Goal: Check status: Check status

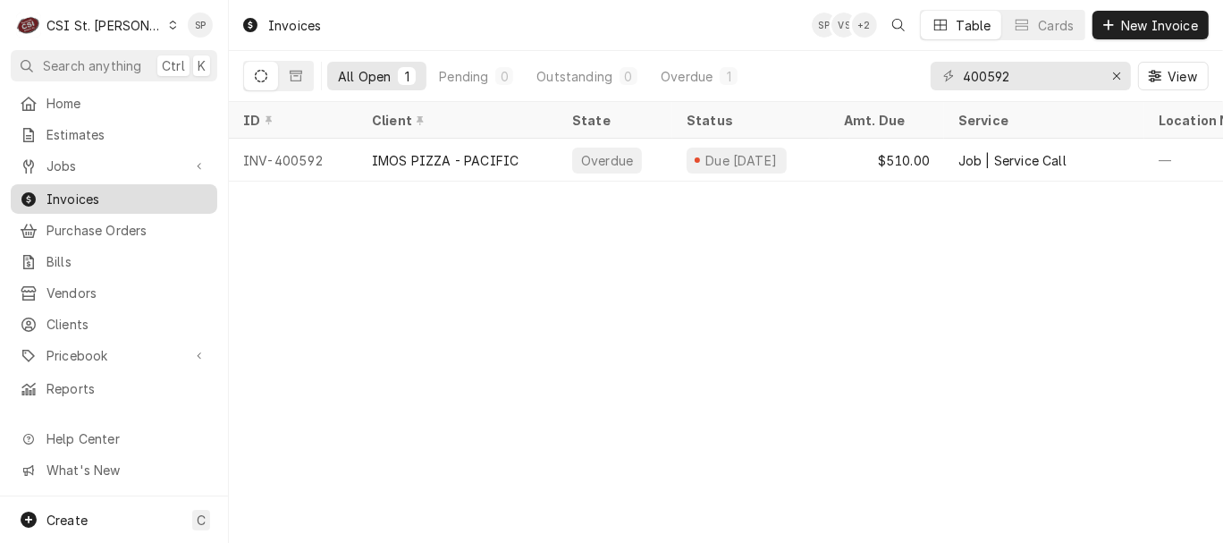
click at [163, 195] on span "Invoices" at bounding box center [127, 199] width 162 height 19
click at [1118, 75] on icon "Erase input" at bounding box center [1116, 75] width 7 height 7
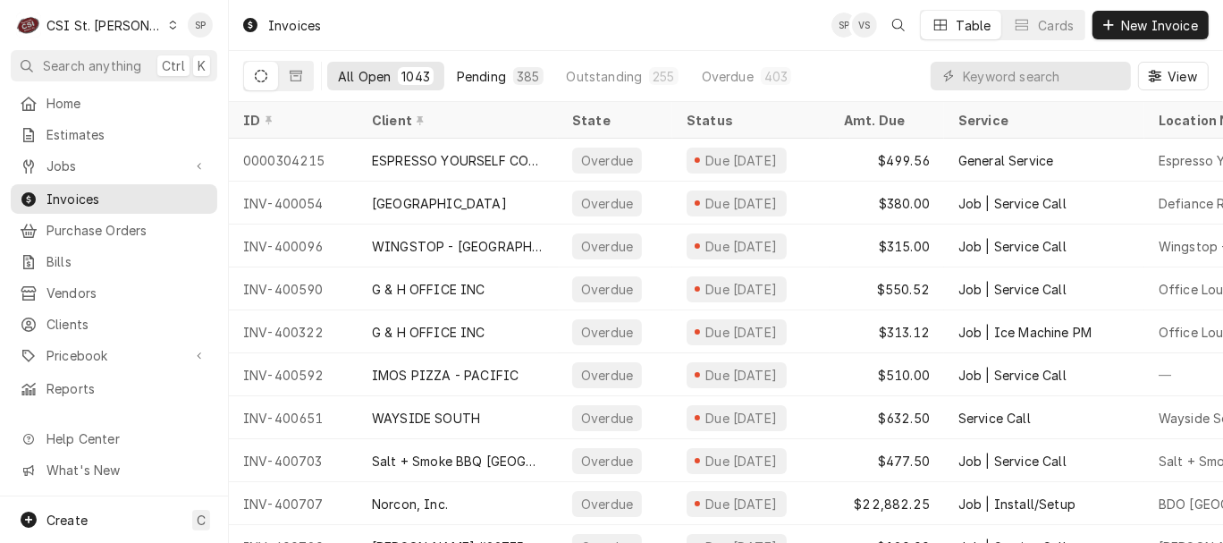
click at [486, 69] on div "Pending" at bounding box center [481, 76] width 49 height 19
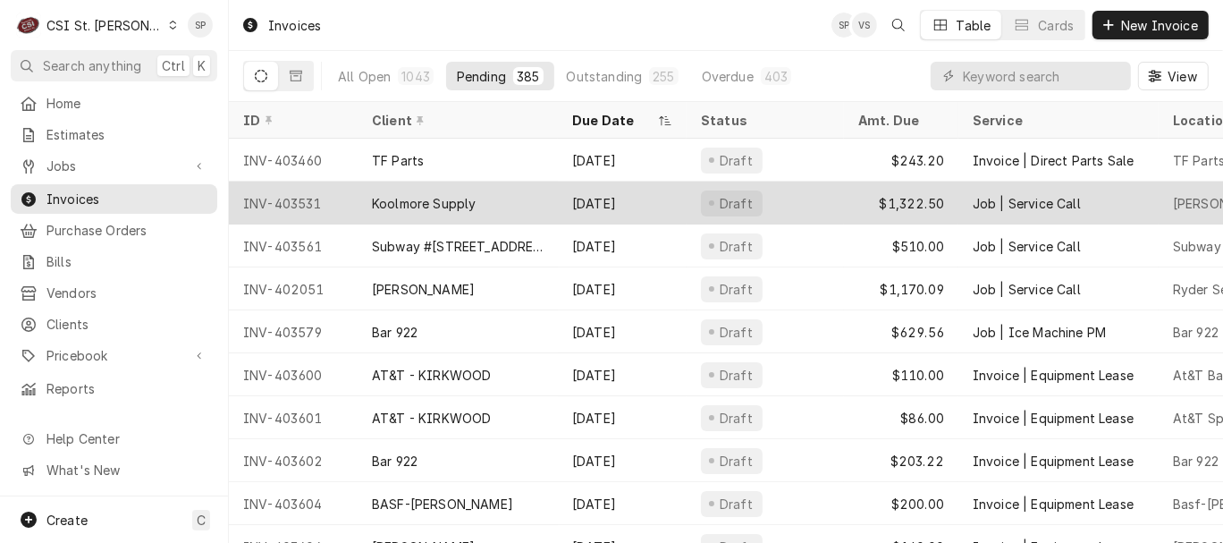
click at [308, 201] on div "INV-403531" at bounding box center [293, 202] width 129 height 43
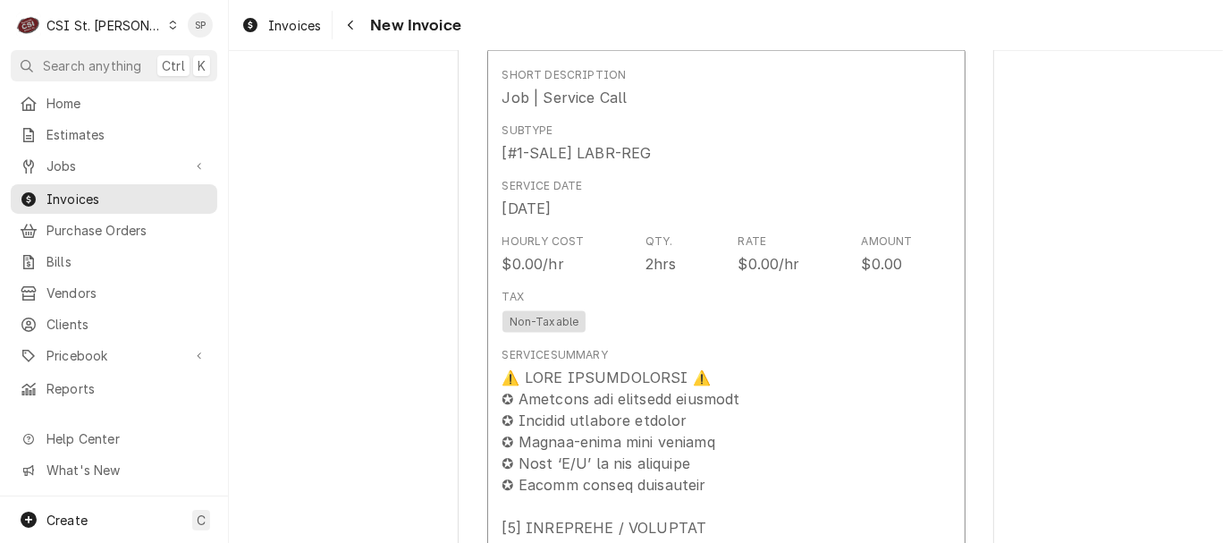
scroll to position [2119, 0]
